Goal: Transaction & Acquisition: Subscribe to service/newsletter

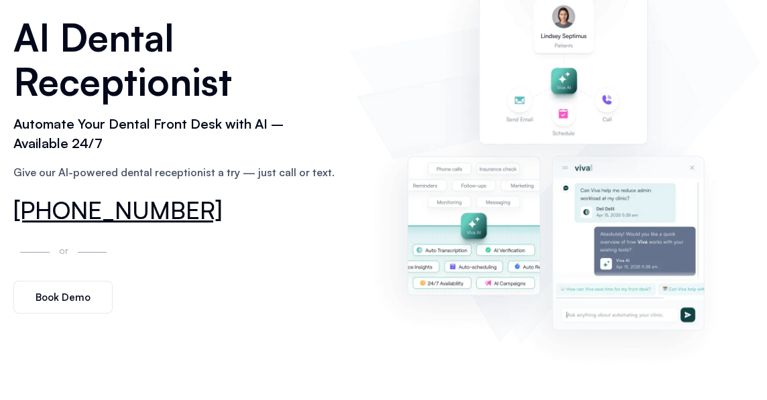
scroll to position [134, 0]
click at [78, 302] on span "Book Demo" at bounding box center [63, 297] width 55 height 10
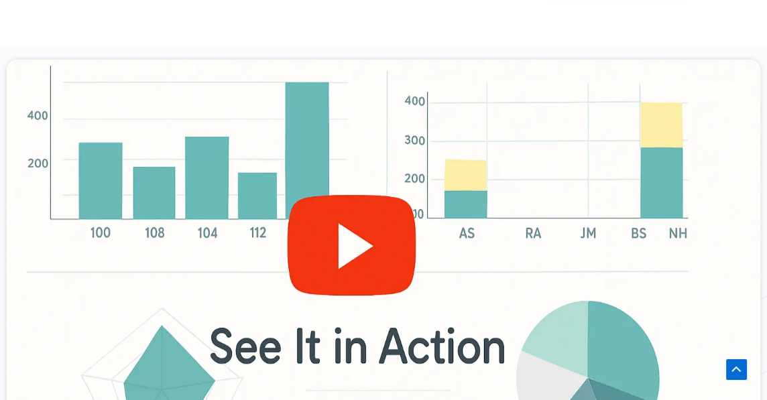
scroll to position [536, 0]
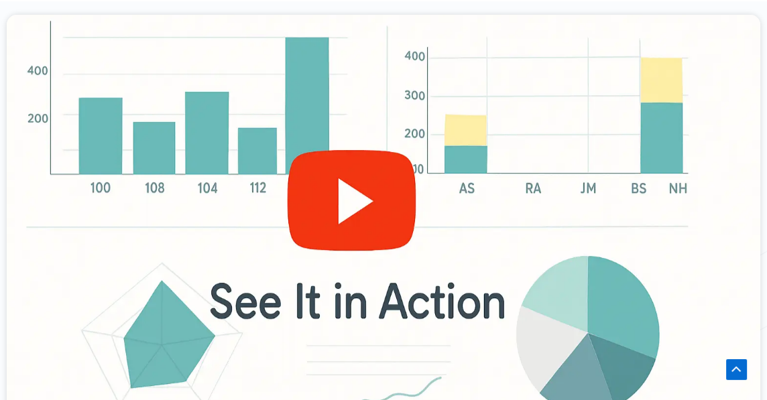
click at [342, 212] on div at bounding box center [384, 227] width 754 height 424
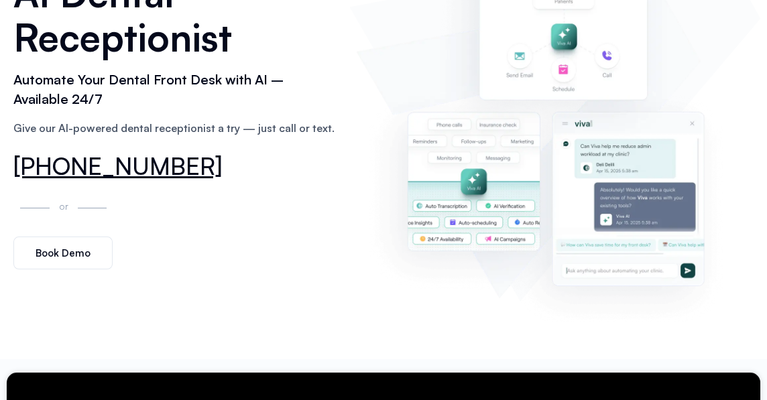
scroll to position [0, 0]
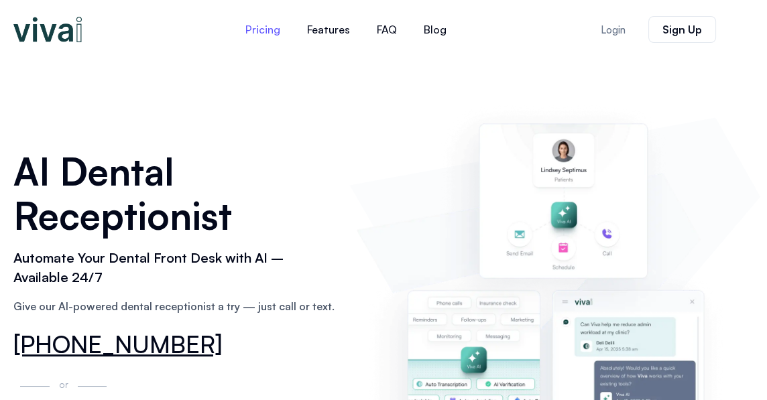
click at [265, 27] on link "Pricing" at bounding box center [263, 29] width 62 height 32
